Goal: Navigation & Orientation: Find specific page/section

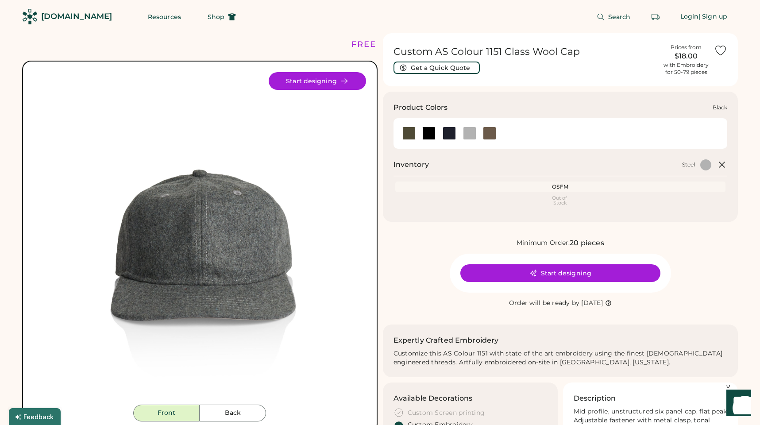
click at [433, 130] on div at bounding box center [428, 133] width 13 height 13
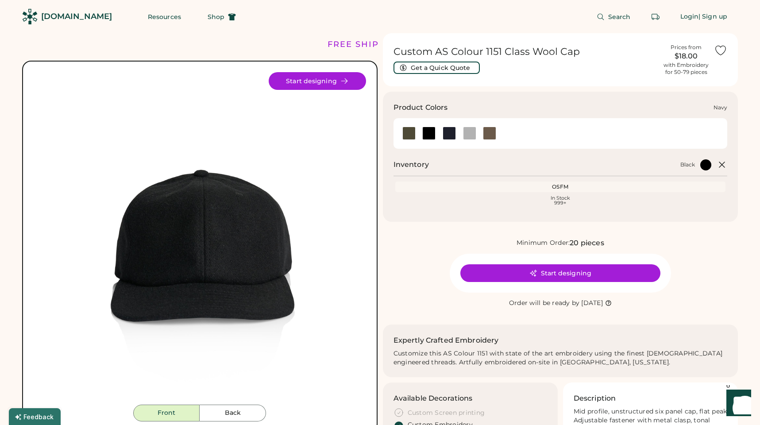
click at [451, 132] on div at bounding box center [449, 133] width 13 height 13
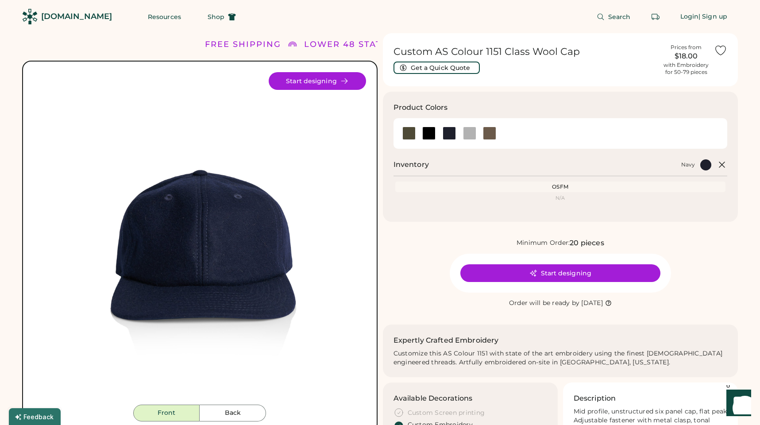
click at [82, 18] on div "[DOMAIN_NAME]" at bounding box center [76, 16] width 71 height 11
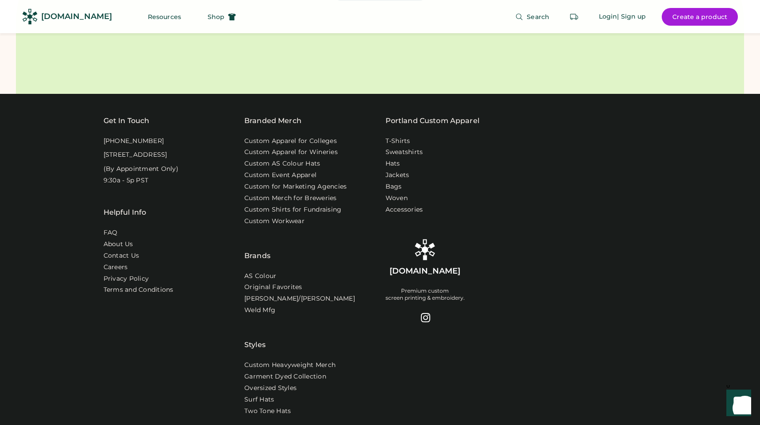
scroll to position [2826, 0]
click at [128, 249] on link "About Us" at bounding box center [119, 244] width 31 height 9
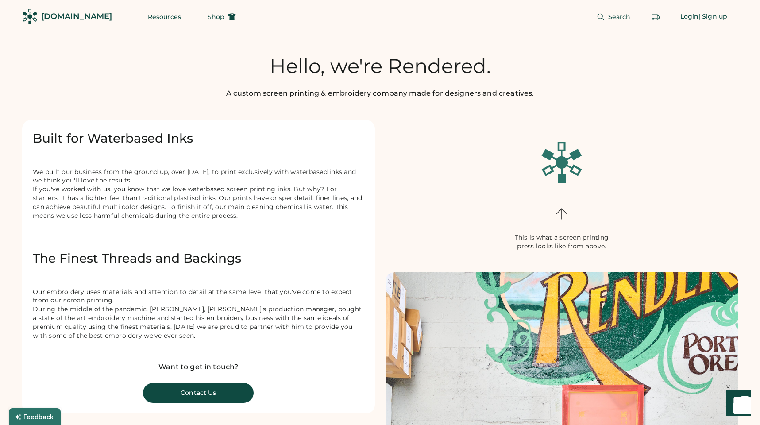
click at [71, 13] on div "[DOMAIN_NAME]" at bounding box center [76, 16] width 71 height 11
